Goal: Check status

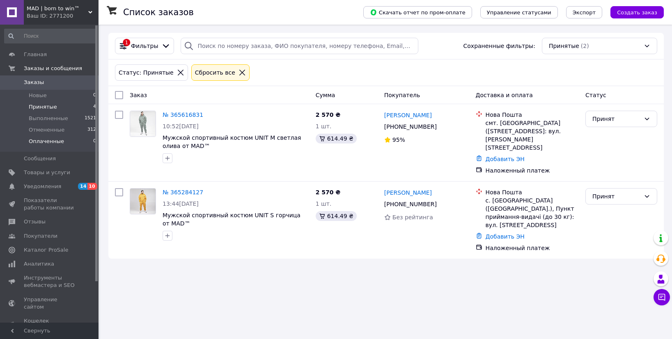
click at [60, 145] on span "Оплаченные" at bounding box center [46, 141] width 35 height 7
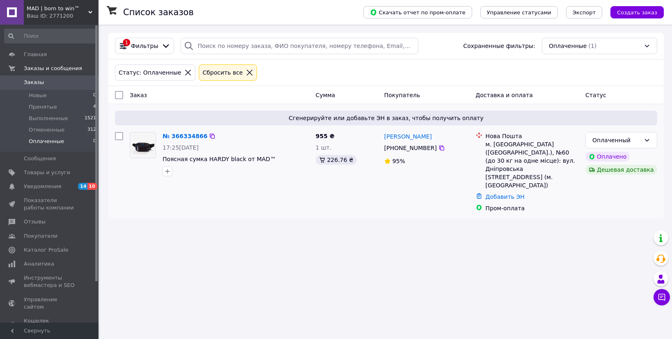
click at [503, 145] on div "м. [GEOGRAPHIC_DATA] ([GEOGRAPHIC_DATA].), №60 (до 30 кг на одне місце): вул. Д…" at bounding box center [532, 164] width 93 height 49
click at [502, 145] on div "м. [GEOGRAPHIC_DATA] ([GEOGRAPHIC_DATA].), №60 (до 30 кг на одне місце): вул. Д…" at bounding box center [532, 164] width 93 height 49
copy div "[GEOGRAPHIC_DATA]"
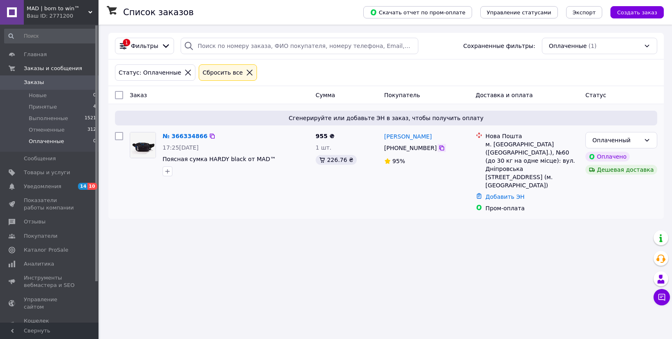
click at [441, 150] on icon at bounding box center [441, 148] width 7 height 7
drag, startPoint x: 381, startPoint y: 137, endPoint x: 445, endPoint y: 134, distance: 64.1
click at [446, 134] on div "[PERSON_NAME] [PHONE_NUMBER]%" at bounding box center [427, 172] width 92 height 87
copy link "[PERSON_NAME]"
click at [610, 132] on div "Оплаченный" at bounding box center [621, 140] width 72 height 16
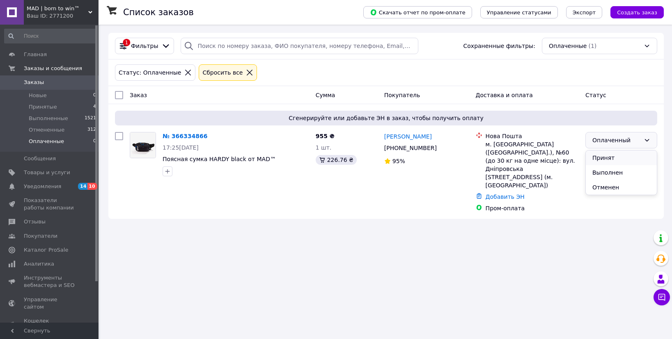
click at [610, 154] on li "Принят" at bounding box center [621, 158] width 71 height 15
